Goal: Task Accomplishment & Management: Understand process/instructions

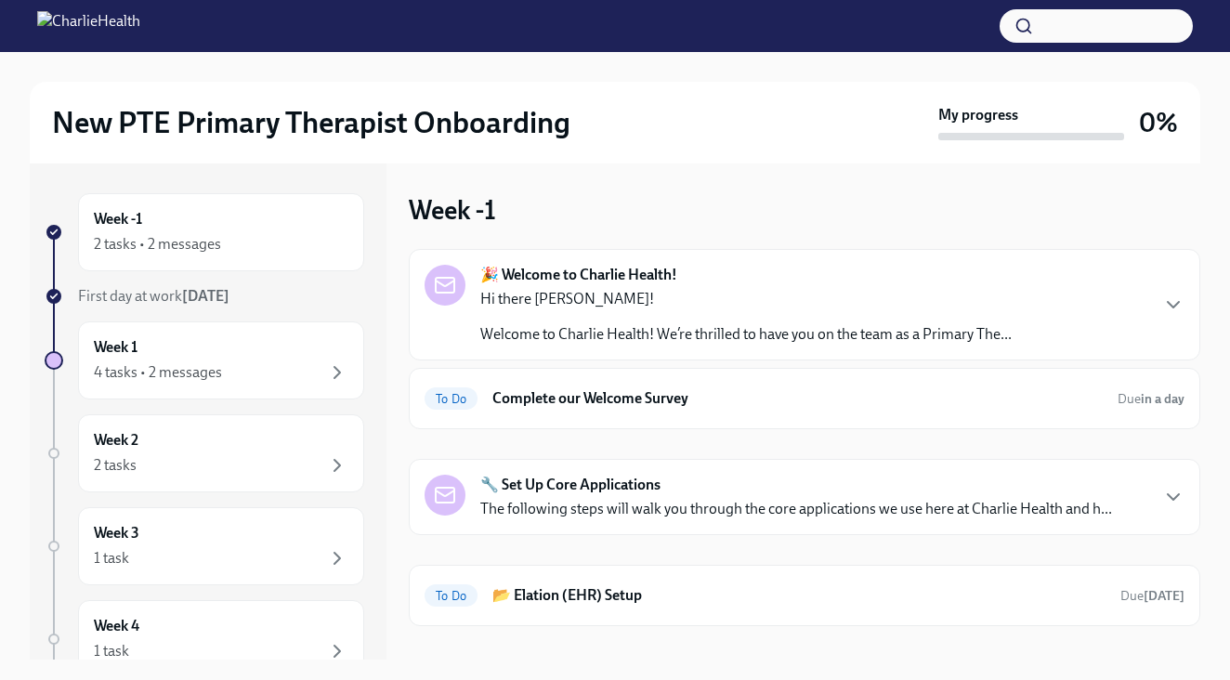
scroll to position [2, 0]
click at [637, 326] on p "Welcome to Charlie Health! We’re thrilled to have you on the team as a Primary …" at bounding box center [745, 332] width 531 height 20
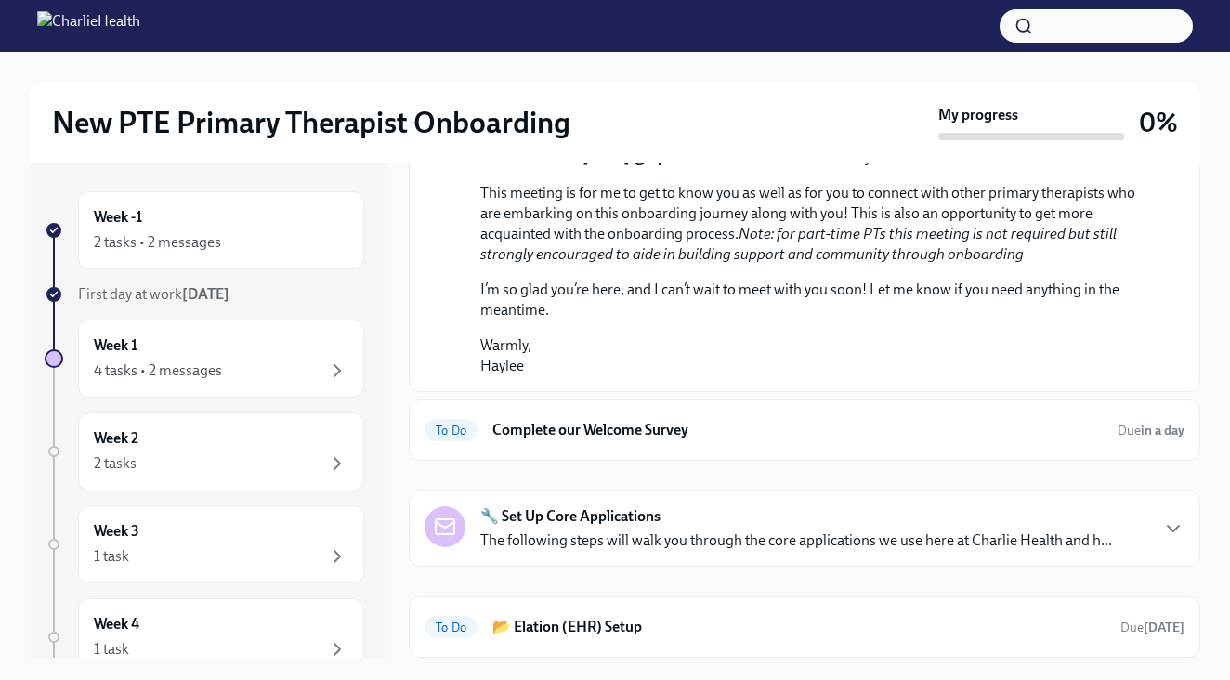
scroll to position [866, 0]
click at [802, 3] on div at bounding box center [615, 26] width 1230 height 52
click at [182, 363] on div "4 tasks • 2 messages" at bounding box center [158, 370] width 128 height 20
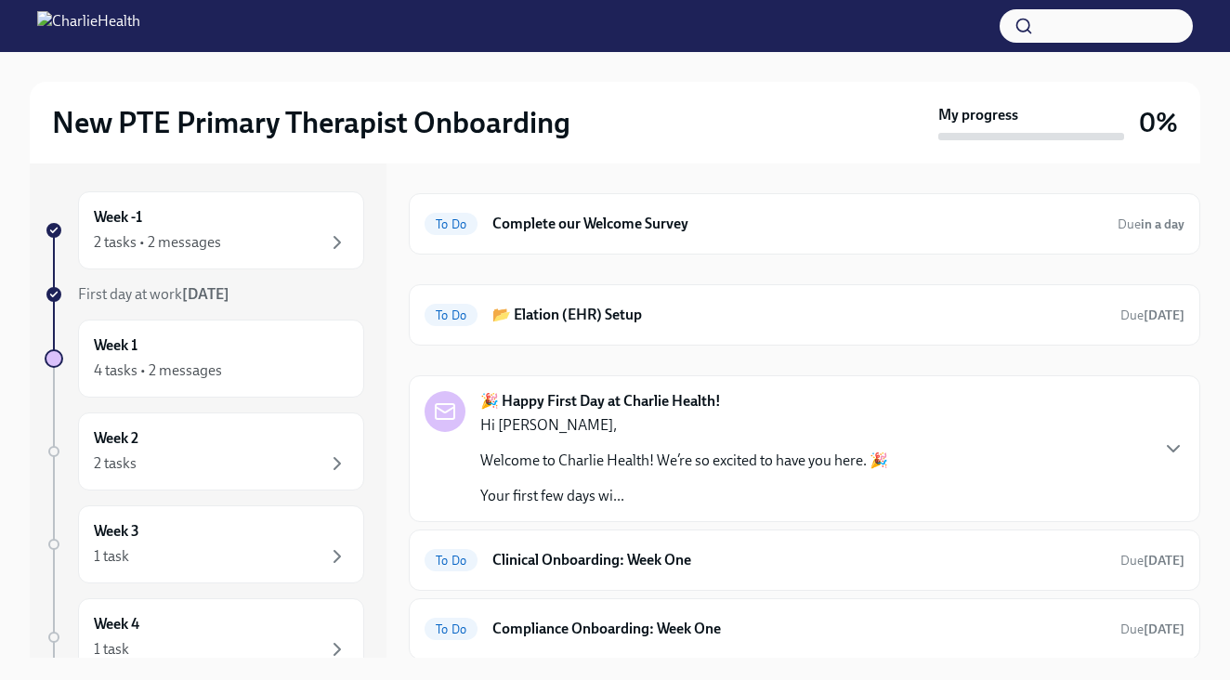
click at [539, 461] on p "Welcome to Charlie Health! We’re so excited to have you here. 🎉" at bounding box center [684, 460] width 408 height 20
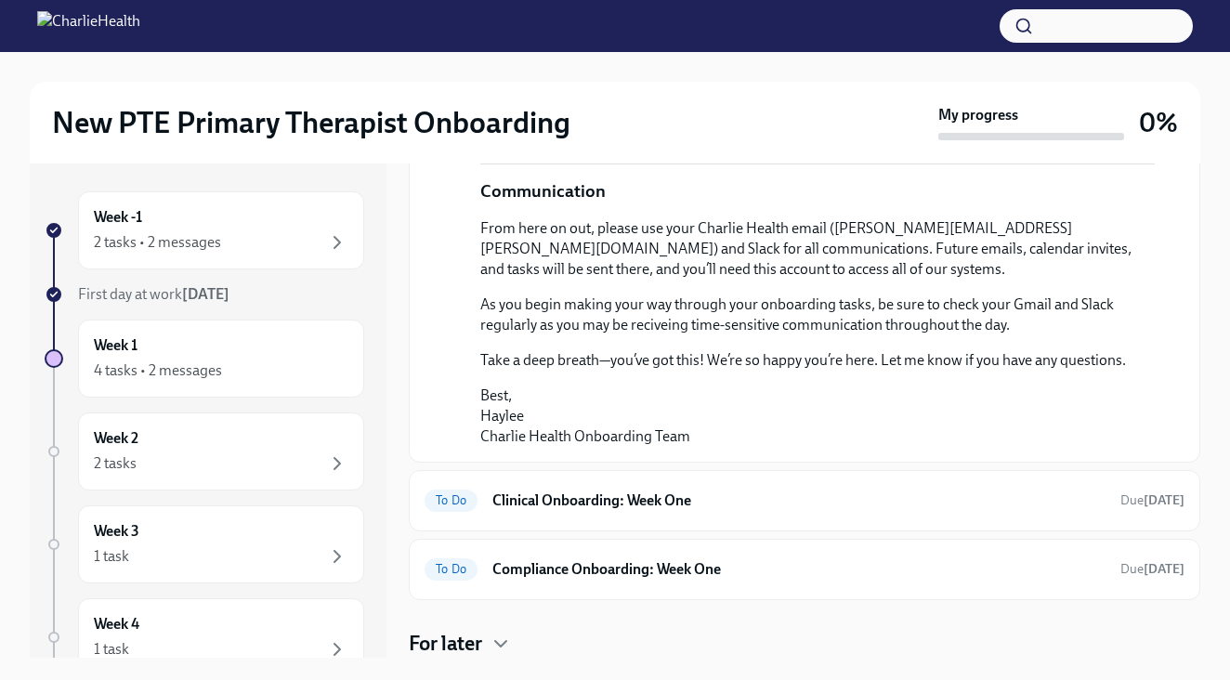
scroll to position [26, 0]
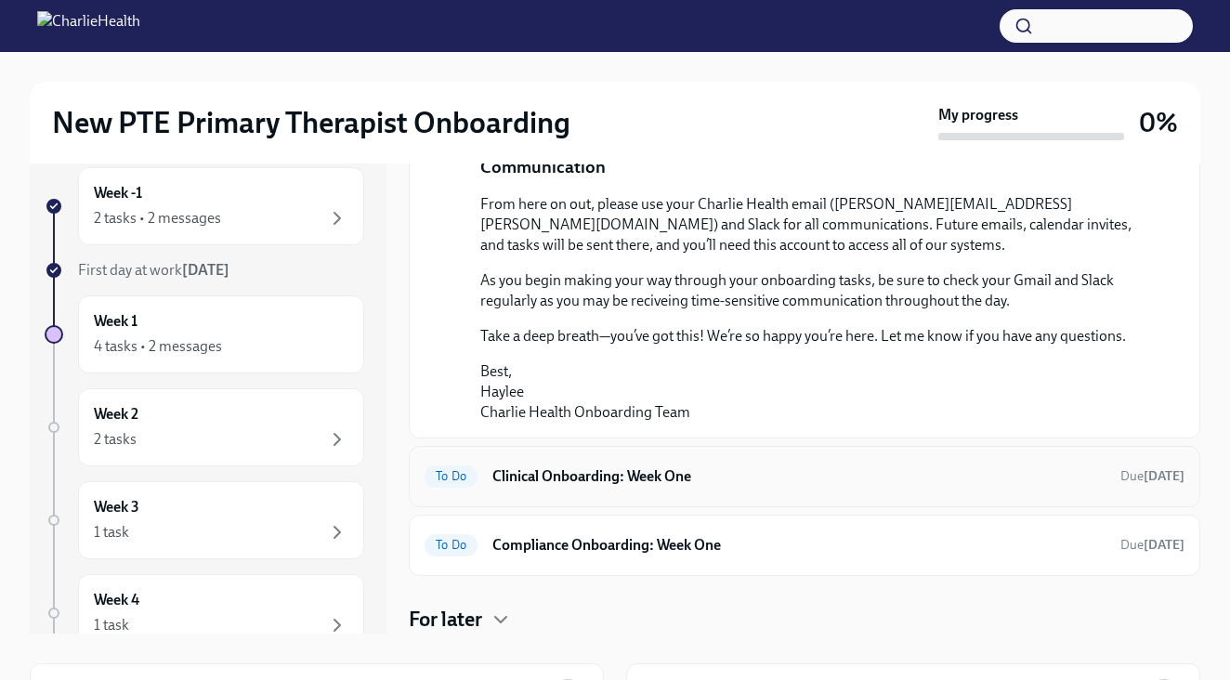
click at [551, 475] on h6 "Clinical Onboarding: Week One" at bounding box center [798, 476] width 613 height 20
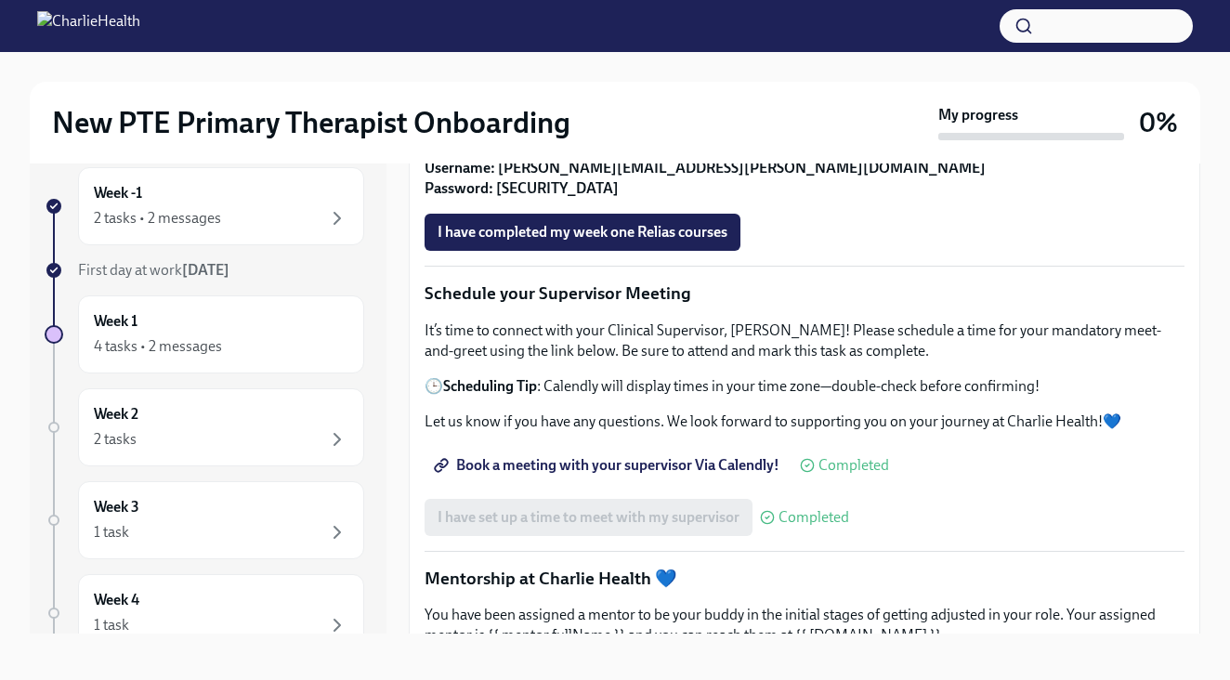
scroll to position [1260, 0]
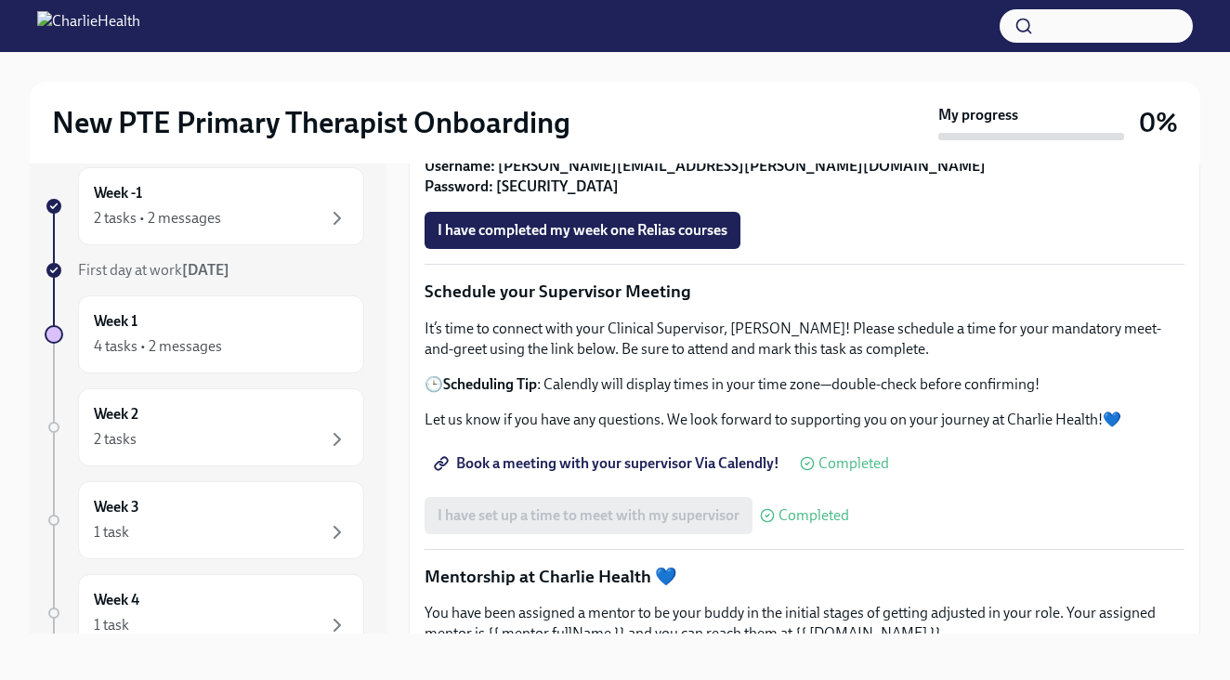
click at [631, 154] on strong "Find your Relias trainings HERE" at bounding box center [544, 146] width 202 height 18
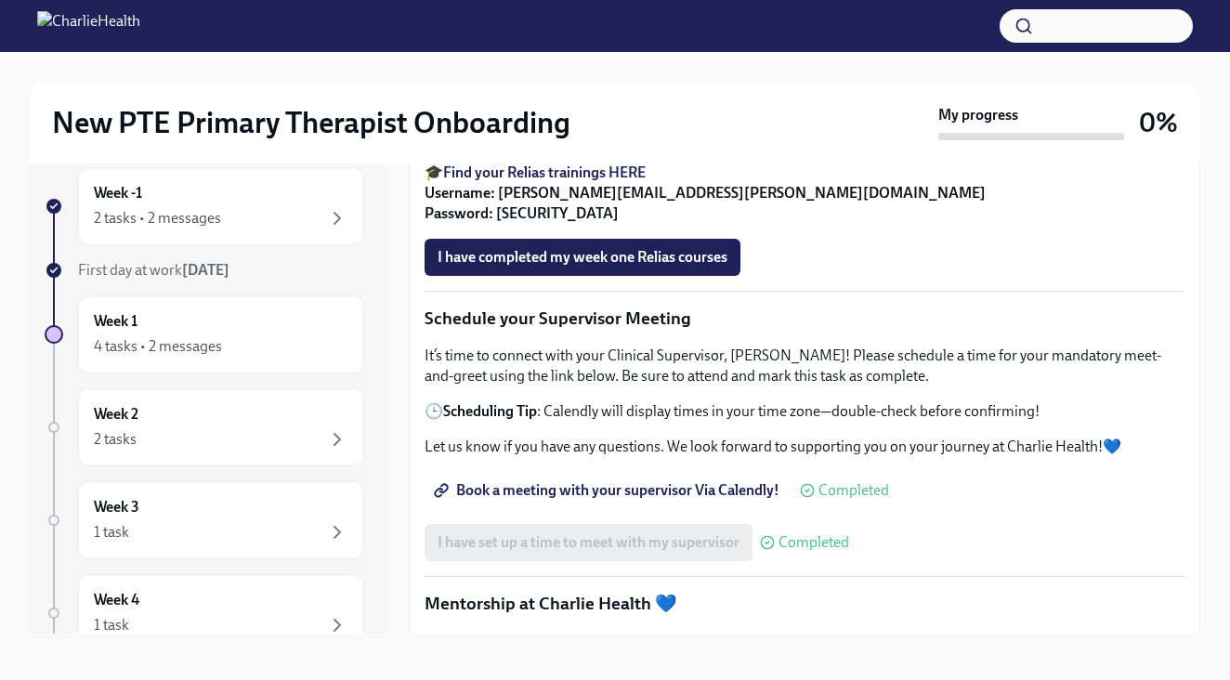
scroll to position [1175, 0]
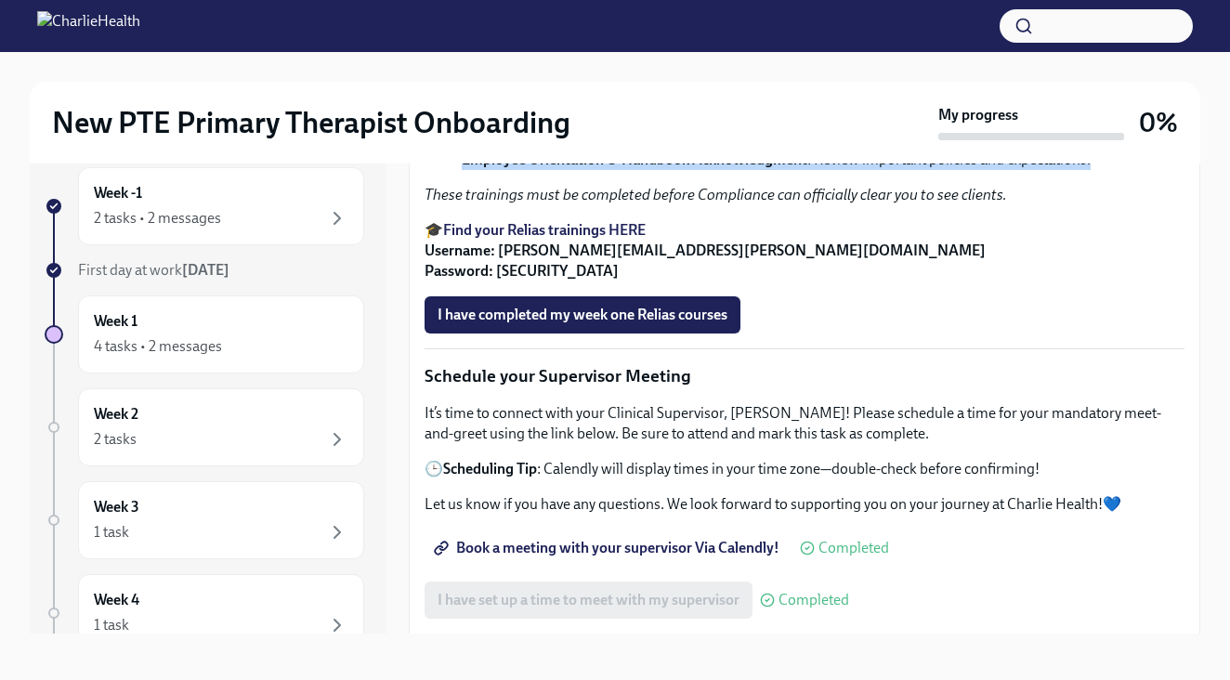
drag, startPoint x: 1110, startPoint y: 414, endPoint x: 441, endPoint y: 364, distance: 670.6
click at [441, 170] on ul "De-Escalation Techniques : Learn how to navigate challenging situations with cl…" at bounding box center [804, 139] width 760 height 61
copy ul "De-Escalation Techniques : Learn how to navigate challenging situations with cl…"
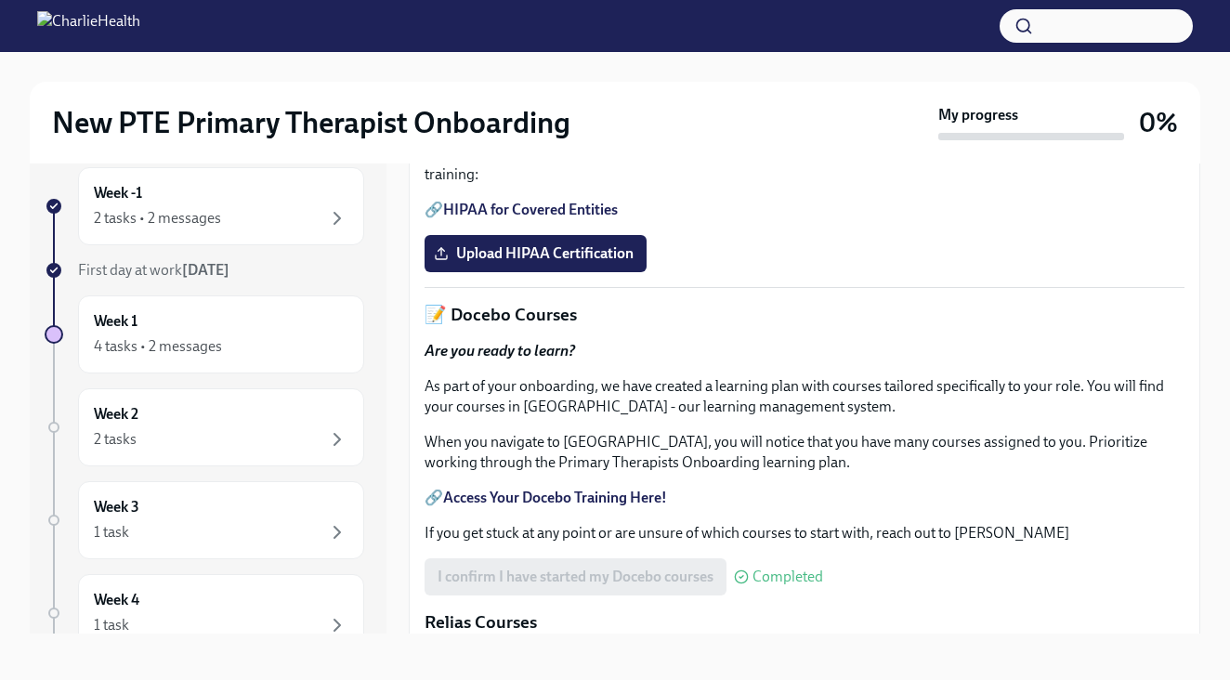
scroll to position [554, 0]
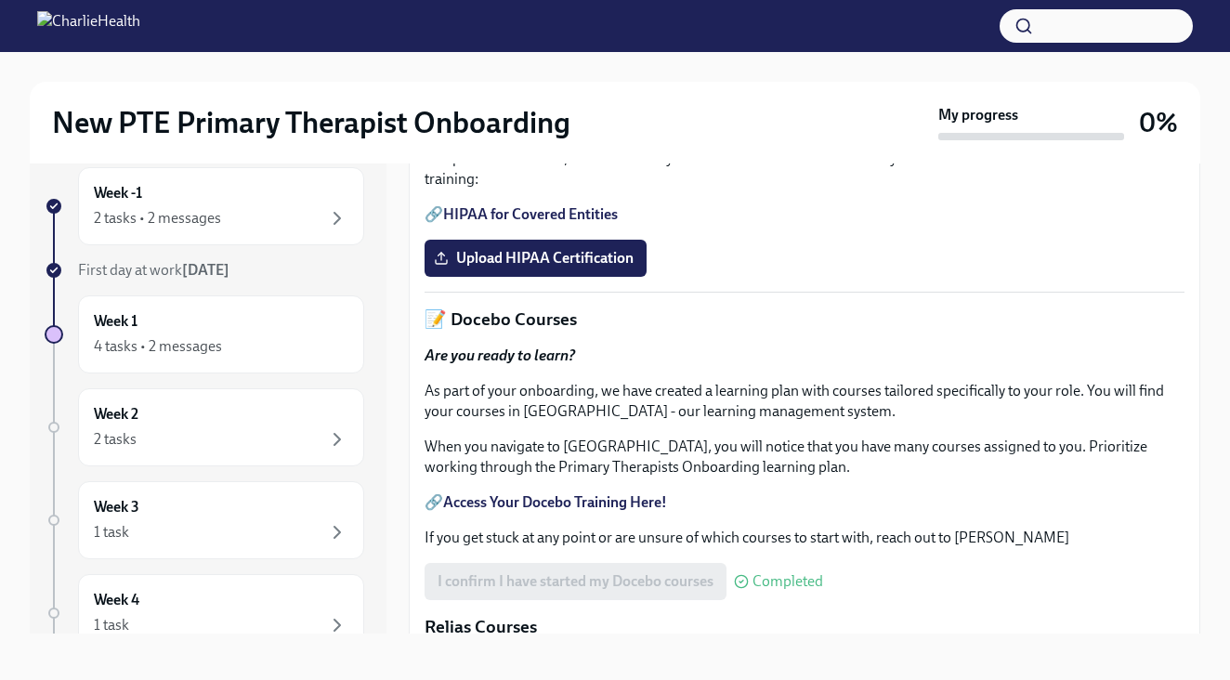
click at [528, 223] on link "HIPAA for Covered Entities" at bounding box center [530, 214] width 175 height 18
drag, startPoint x: 633, startPoint y: 470, endPoint x: 414, endPoint y: 476, distance: 219.3
copy p "🔗 HIPAA for Covered Entities"
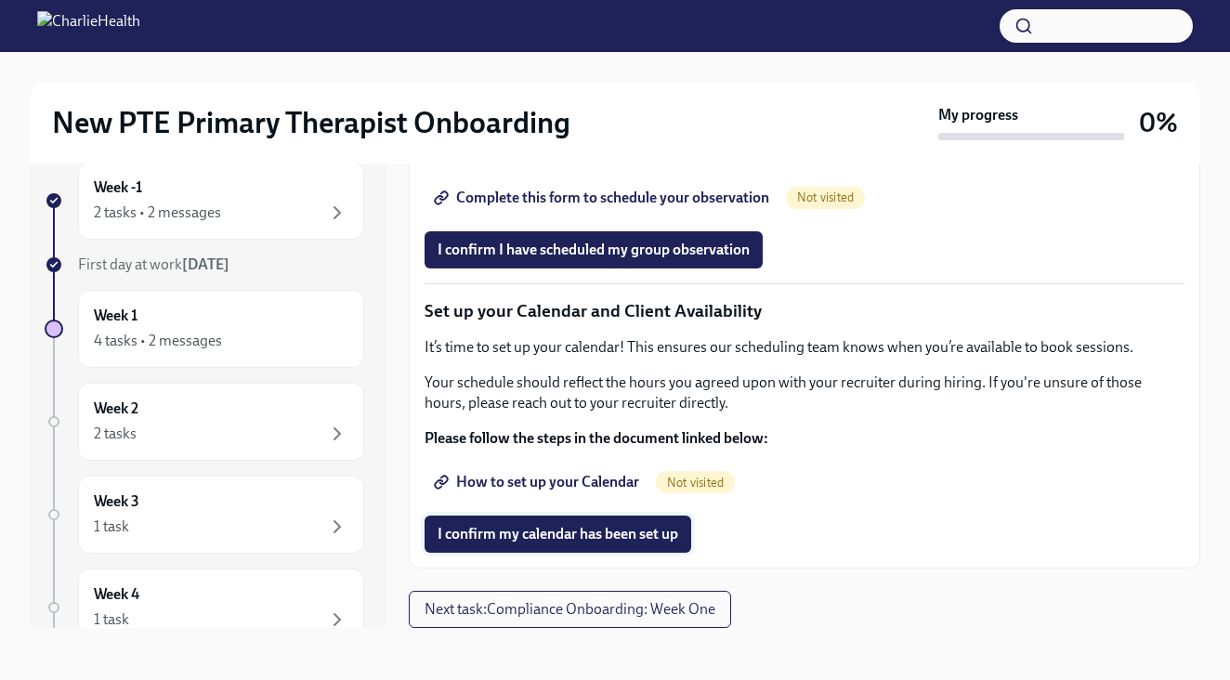
scroll to position [32, 0]
click at [316, 219] on div "2 tasks • 2 messages" at bounding box center [221, 213] width 255 height 22
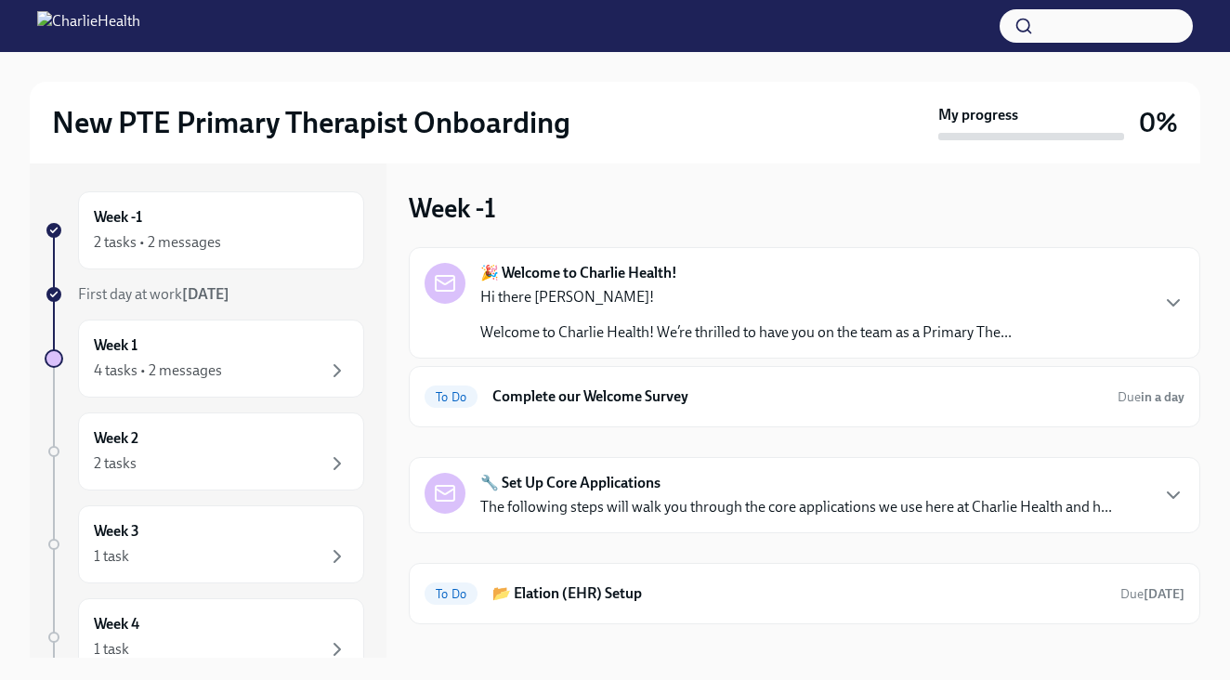
click at [624, 305] on p "Hi there [PERSON_NAME]!" at bounding box center [745, 297] width 531 height 20
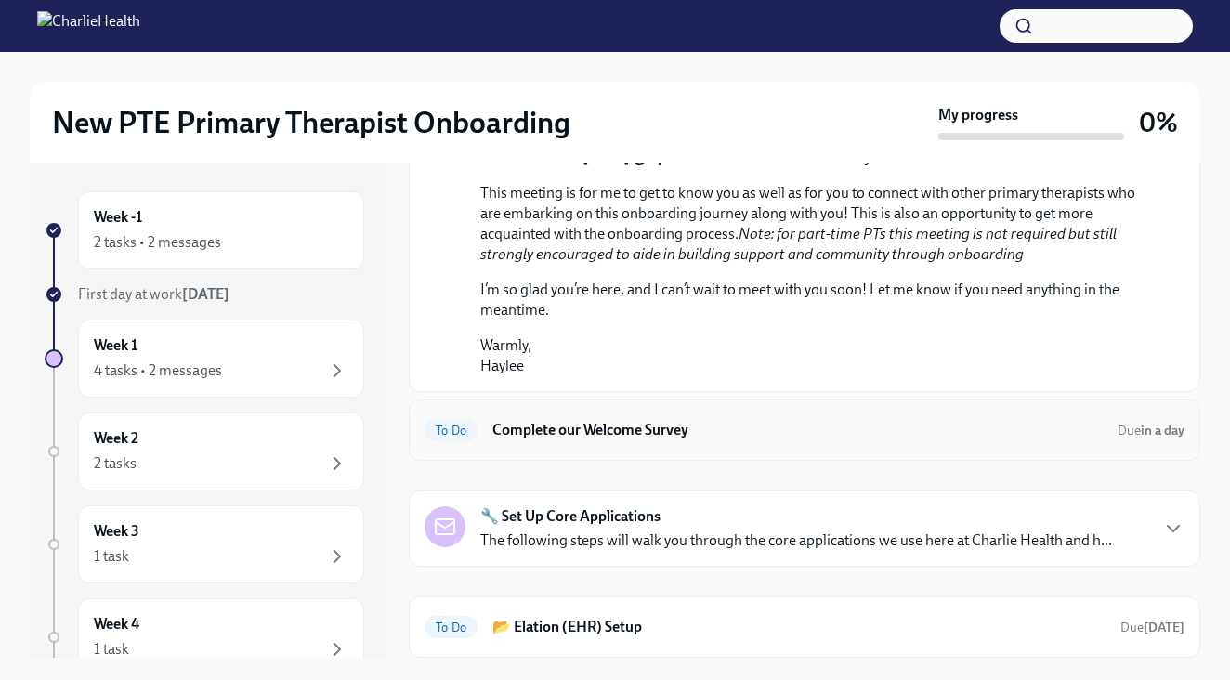
scroll to position [1005, 0]
click at [593, 527] on strong "🔧 Set Up Core Applications" at bounding box center [570, 516] width 180 height 20
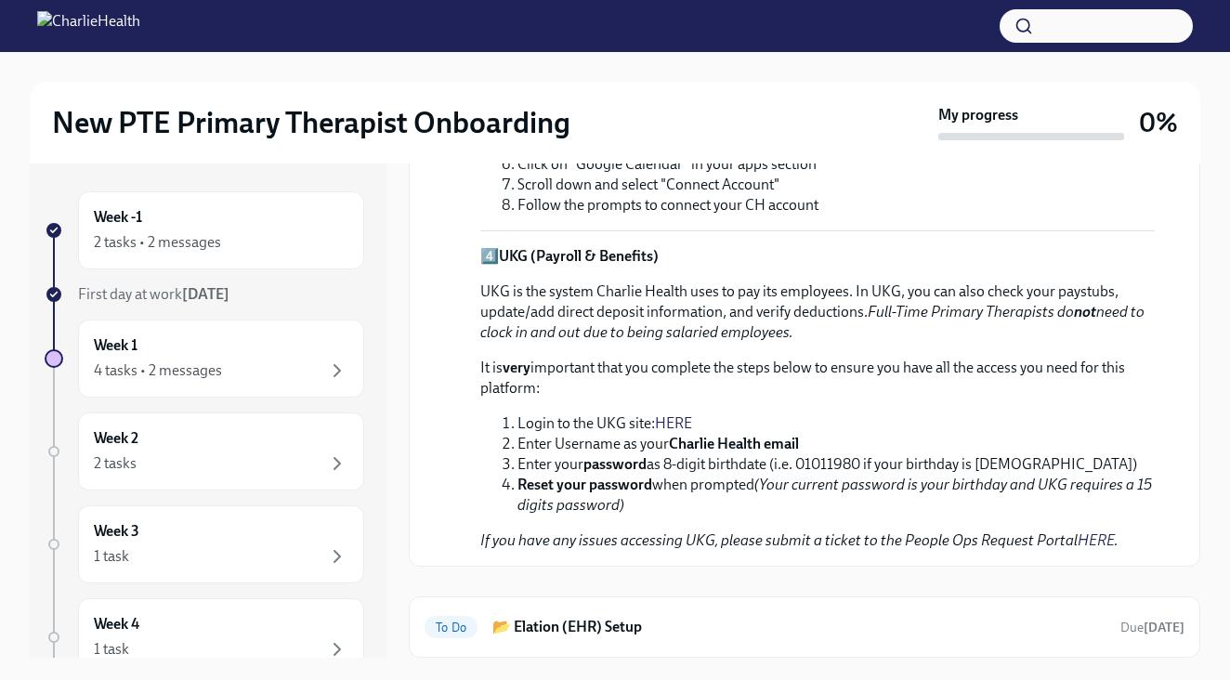
scroll to position [2235, 0]
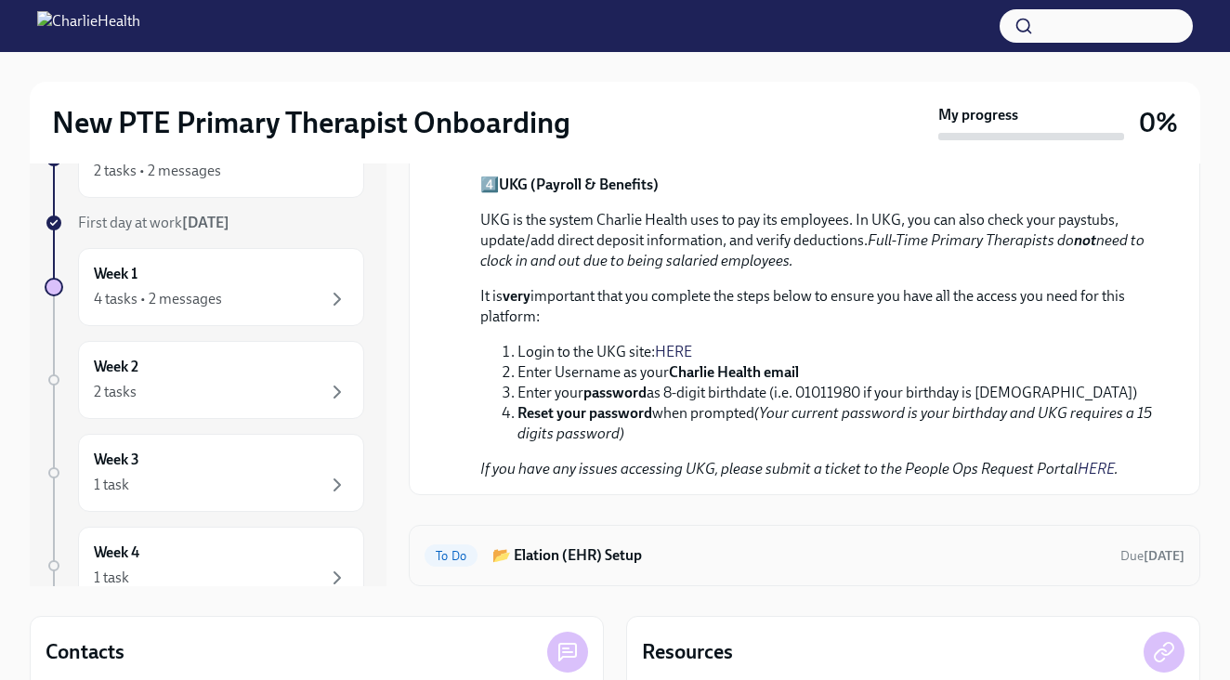
click at [592, 569] on div "To Do 📂 Elation (EHR) Setup Due [DATE]" at bounding box center [804, 556] width 760 height 30
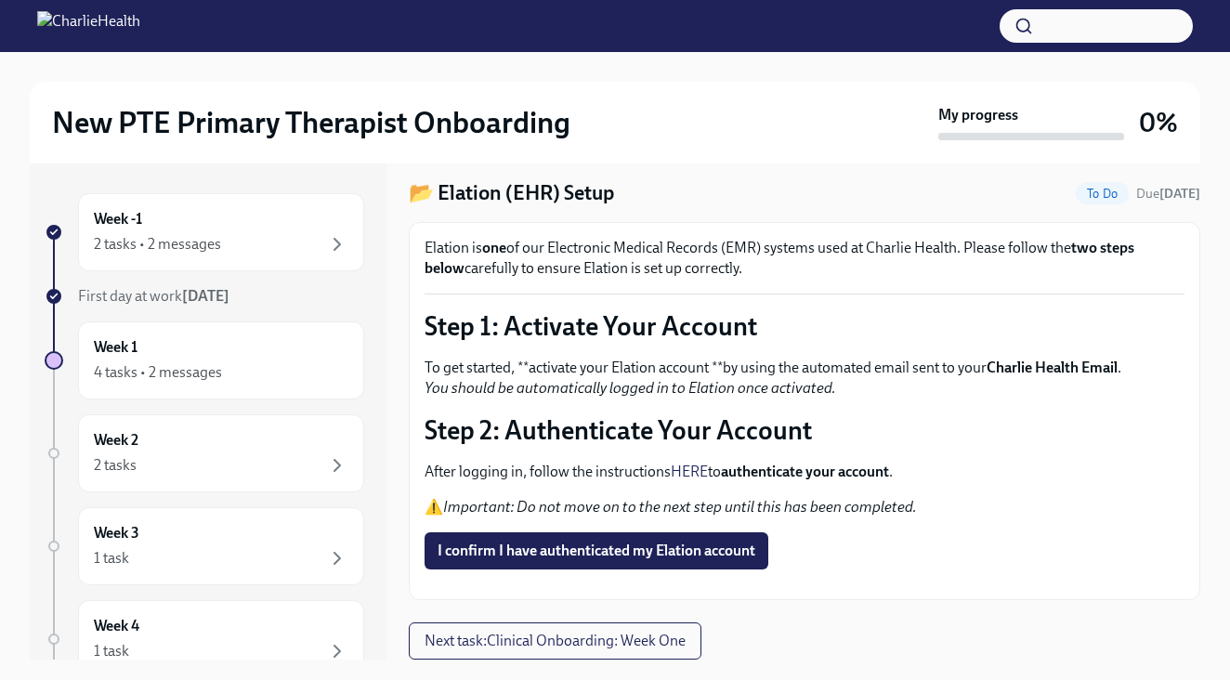
click at [594, 584] on button "Zoom image" at bounding box center [804, 584] width 760 height 0
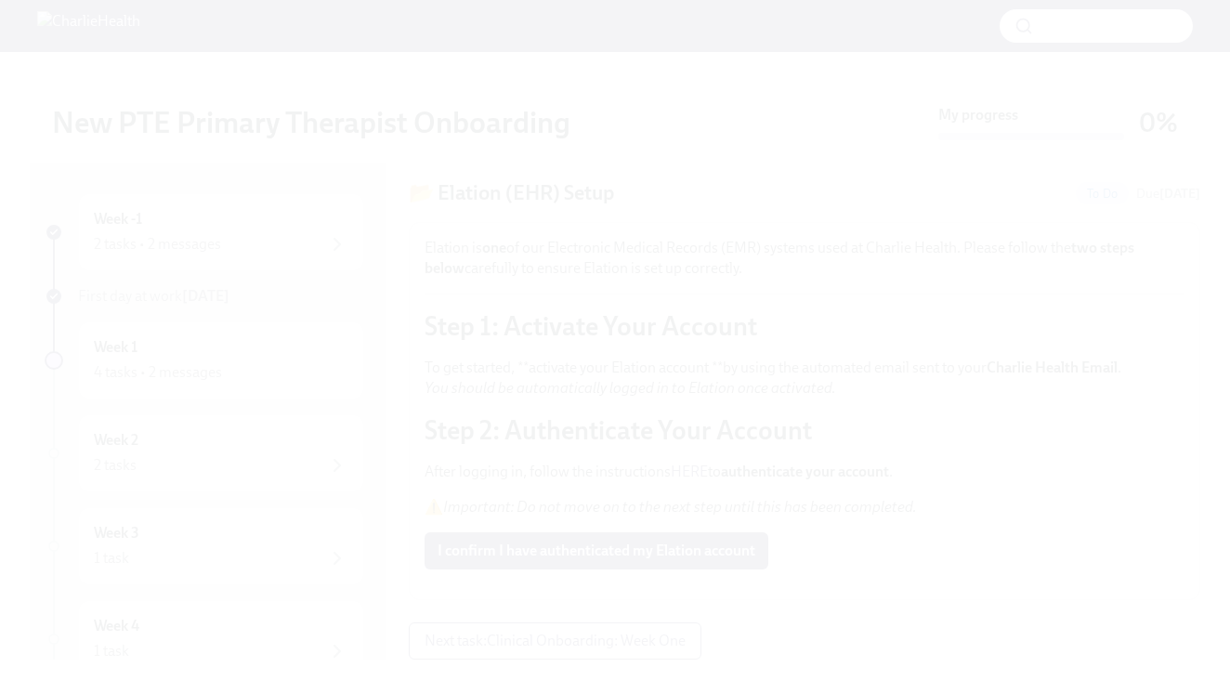
click at [594, 570] on button "Unzoom image" at bounding box center [615, 340] width 1230 height 680
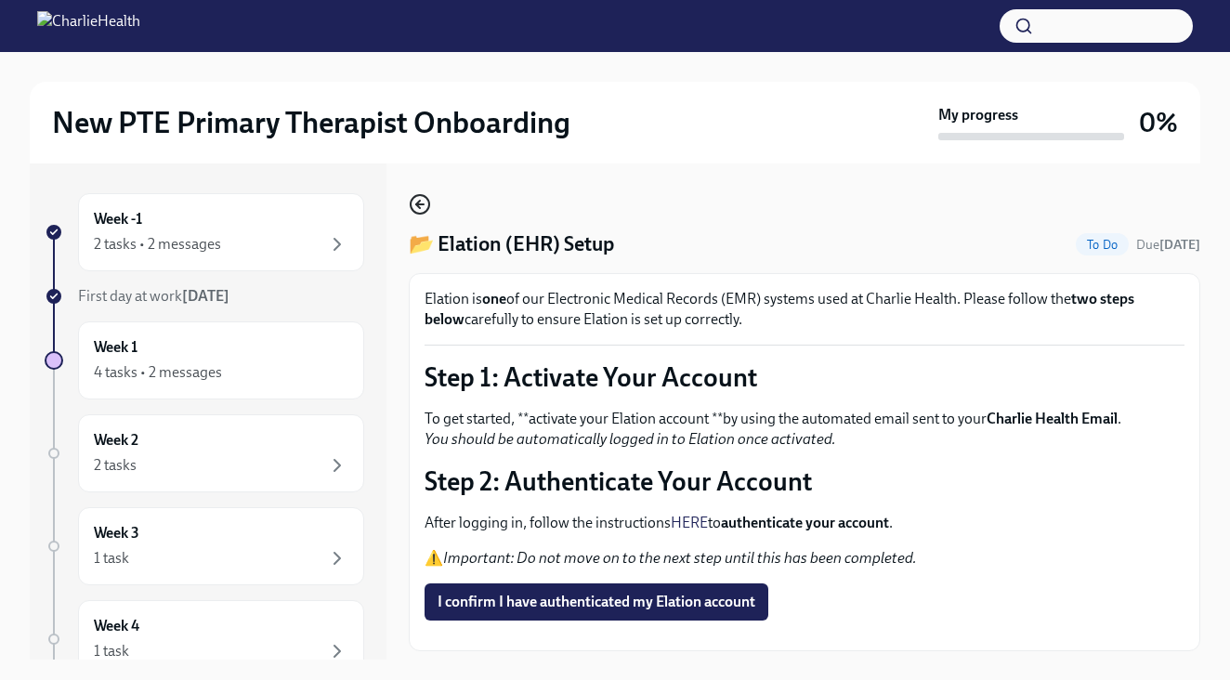
click at [416, 202] on icon "button" at bounding box center [420, 204] width 22 height 22
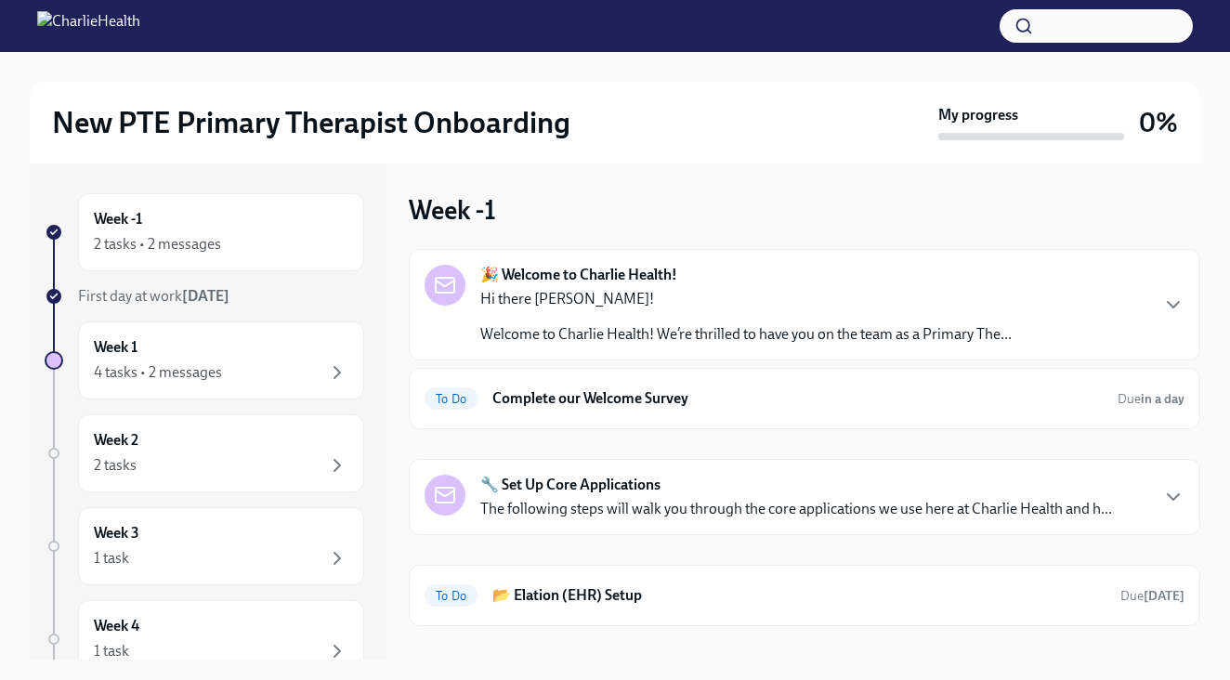
click at [578, 336] on p "Welcome to Charlie Health! We’re thrilled to have you on the team as a Primary …" at bounding box center [745, 334] width 531 height 20
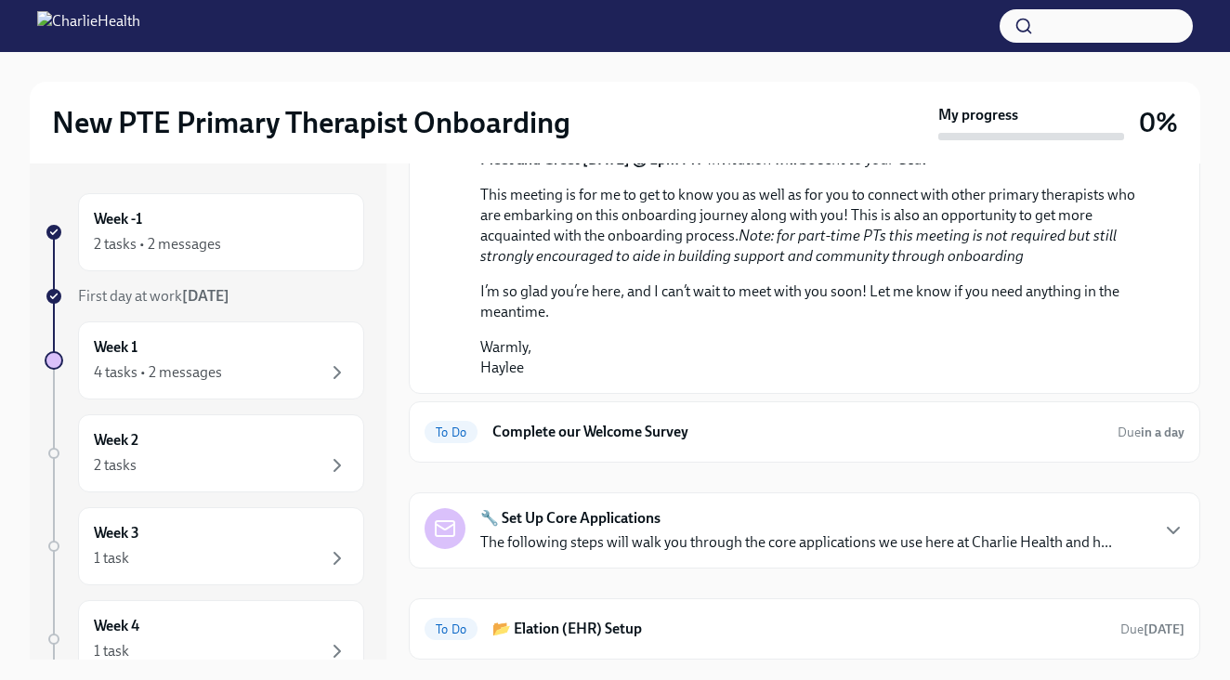
scroll to position [1014, 0]
click at [568, 430] on h6 "Complete our Welcome Survey" at bounding box center [797, 432] width 610 height 20
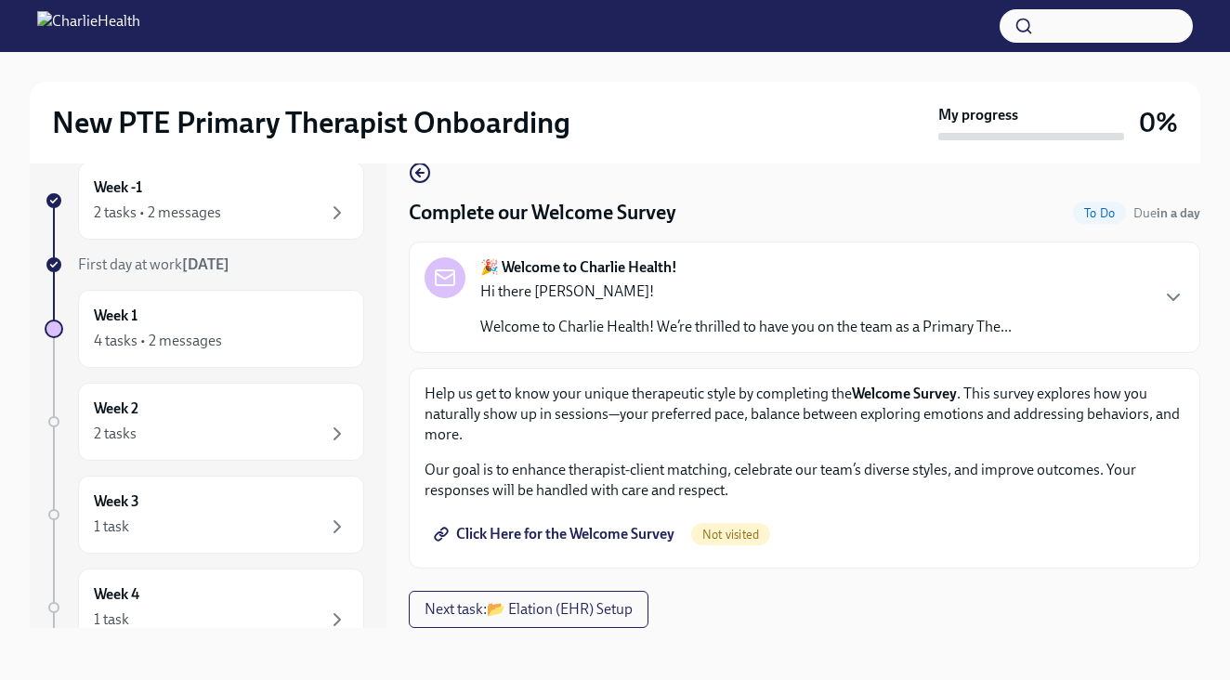
scroll to position [32, 0]
click at [521, 532] on span "Click Here for the Welcome Survey" at bounding box center [555, 534] width 237 height 19
